Goal: Task Accomplishment & Management: Complete application form

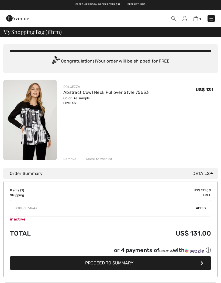
click at [72, 157] on div "Remove" at bounding box center [69, 159] width 13 height 5
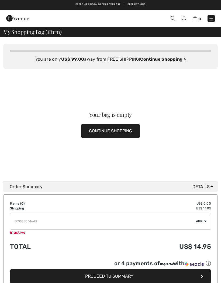
click at [141, 5] on link "Free Returns" at bounding box center [136, 5] width 18 height 4
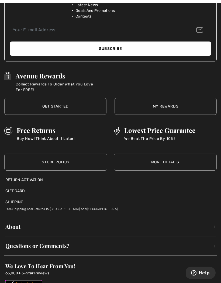
scroll to position [744, 0]
click at [38, 177] on div "Return Activation" at bounding box center [110, 180] width 210 height 6
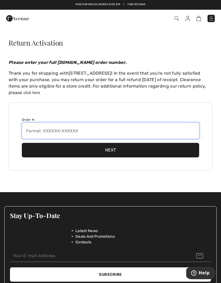
click at [52, 129] on input "text" at bounding box center [110, 131] width 177 height 16
click at [42, 130] on input "text" at bounding box center [110, 131] width 177 height 16
paste input "Order #: 250904-1378817"
click at [45, 130] on input "Order #: 250904-1378817" at bounding box center [110, 131] width 177 height 16
type input "250904-1378817"
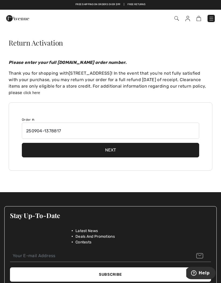
click at [106, 156] on button "Next" at bounding box center [110, 150] width 177 height 15
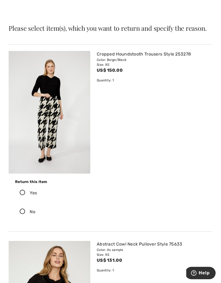
scroll to position [15, 0]
click at [22, 192] on icon at bounding box center [22, 193] width 14 height 6
click at [37, 192] on input "Yes" at bounding box center [39, 193] width 4 height 16
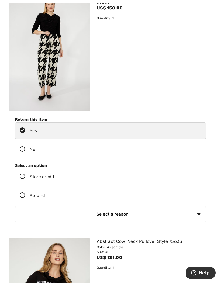
scroll to position [77, 0]
click at [22, 197] on icon at bounding box center [22, 196] width 14 height 6
click at [45, 197] on input "Refund" at bounding box center [47, 196] width 4 height 16
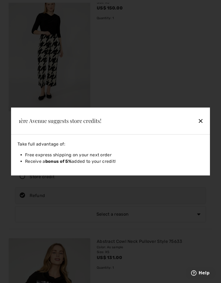
click at [201, 126] on div "✕" at bounding box center [183, 120] width 44 height 11
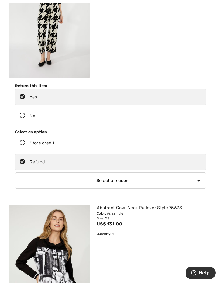
scroll to position [110, 0]
click at [188, 182] on select "Select a reason I received the wrong product or size My order arrived too late …" at bounding box center [110, 180] width 191 height 16
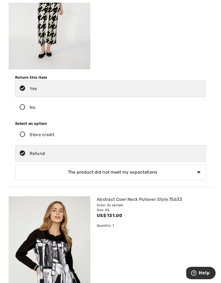
scroll to position [140, 0]
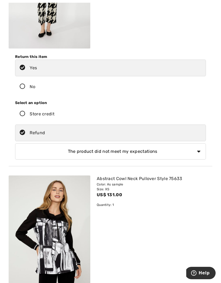
click at [199, 150] on select "Select a reason I received the wrong product or size My order arrived too late …" at bounding box center [110, 151] width 191 height 16
select select "other"
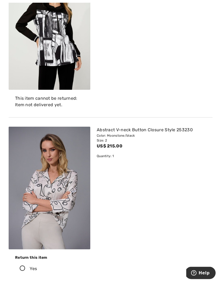
scroll to position [370, 0]
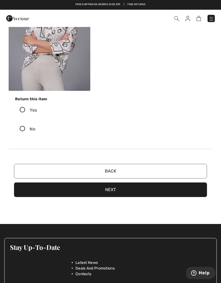
type input "Description did not say it has sparkles"
click at [115, 191] on button "Next" at bounding box center [110, 189] width 193 height 15
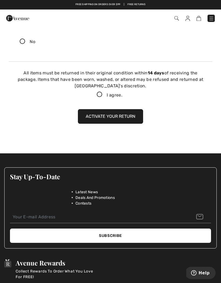
click at [97, 94] on icon at bounding box center [99, 95] width 14 height 6
click at [122, 94] on input "I agree." at bounding box center [124, 95] width 4 height 4
checkbox input "true"
click at [135, 114] on button "Activate your return" at bounding box center [110, 116] width 65 height 15
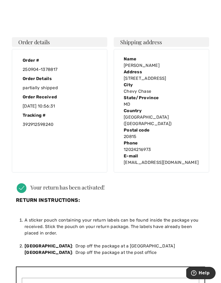
scroll to position [1, 0]
